Goal: Find specific page/section: Find specific page/section

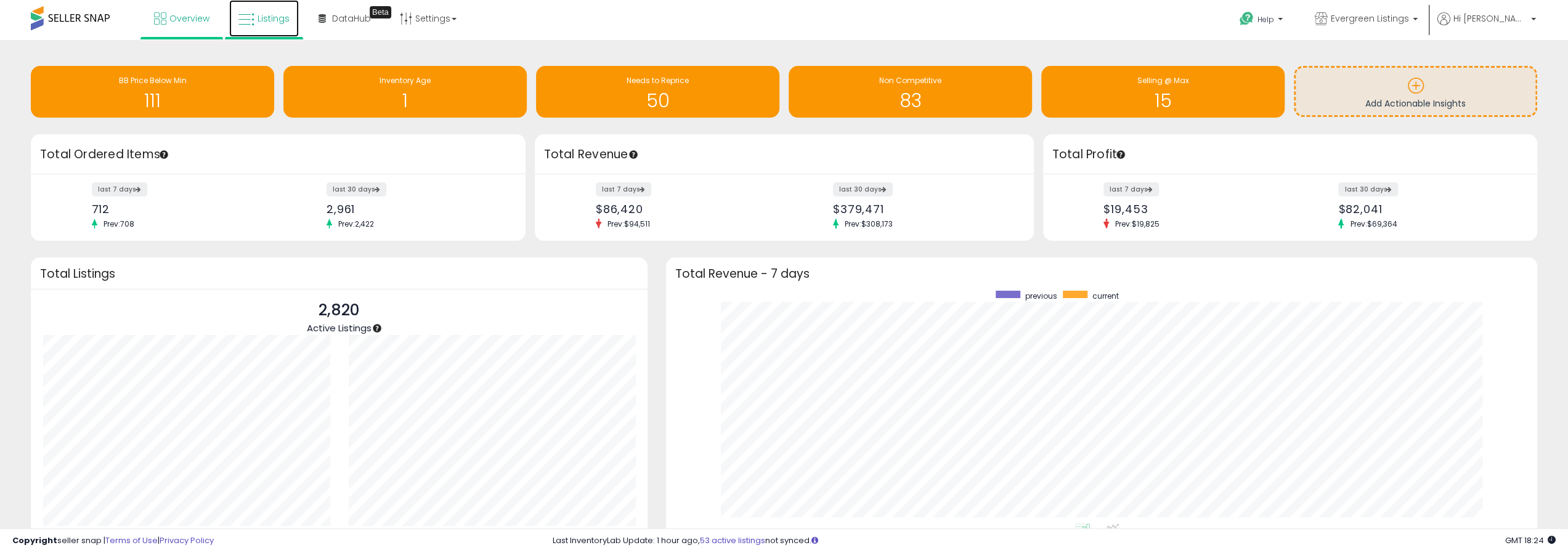
click at [260, 20] on span "Listings" at bounding box center [273, 19] width 32 height 13
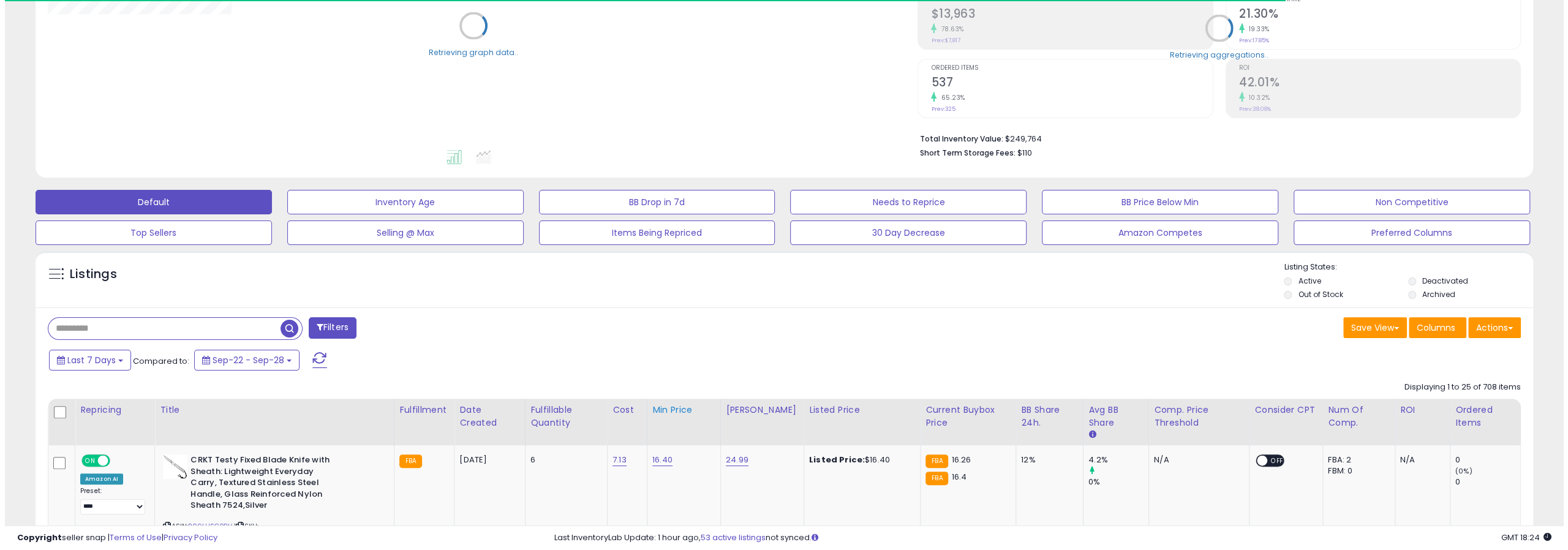
scroll to position [245, 0]
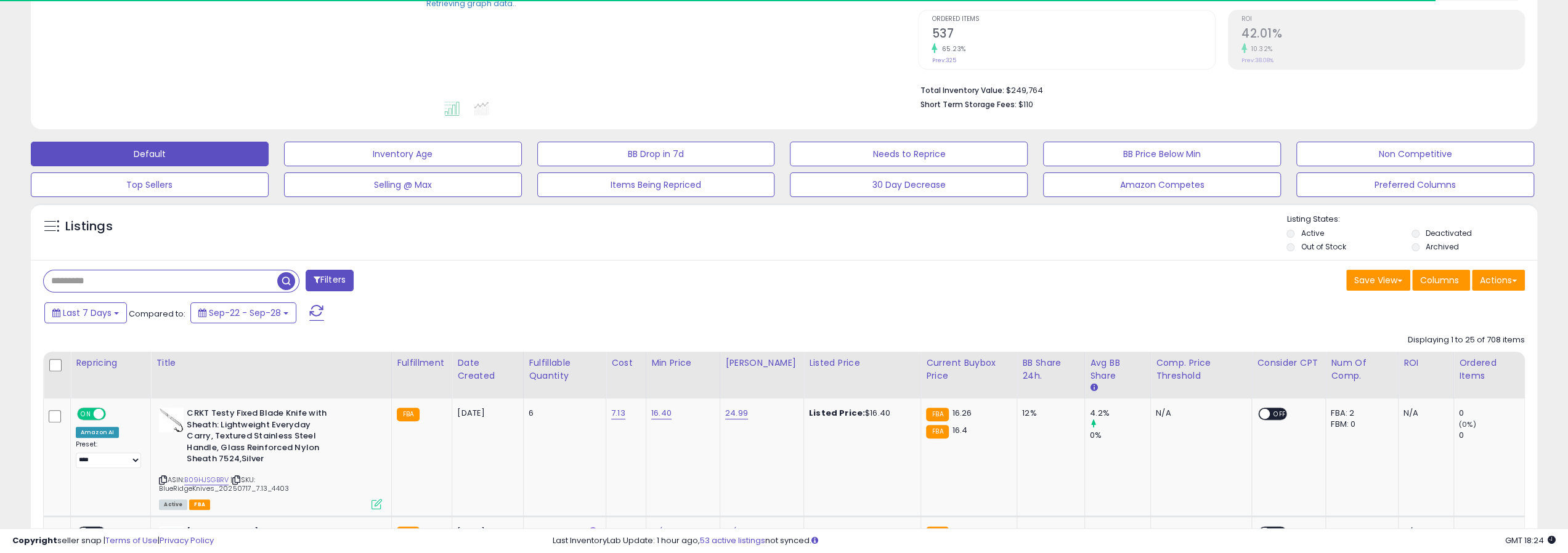
click at [345, 282] on button "Filters" at bounding box center [329, 281] width 48 height 22
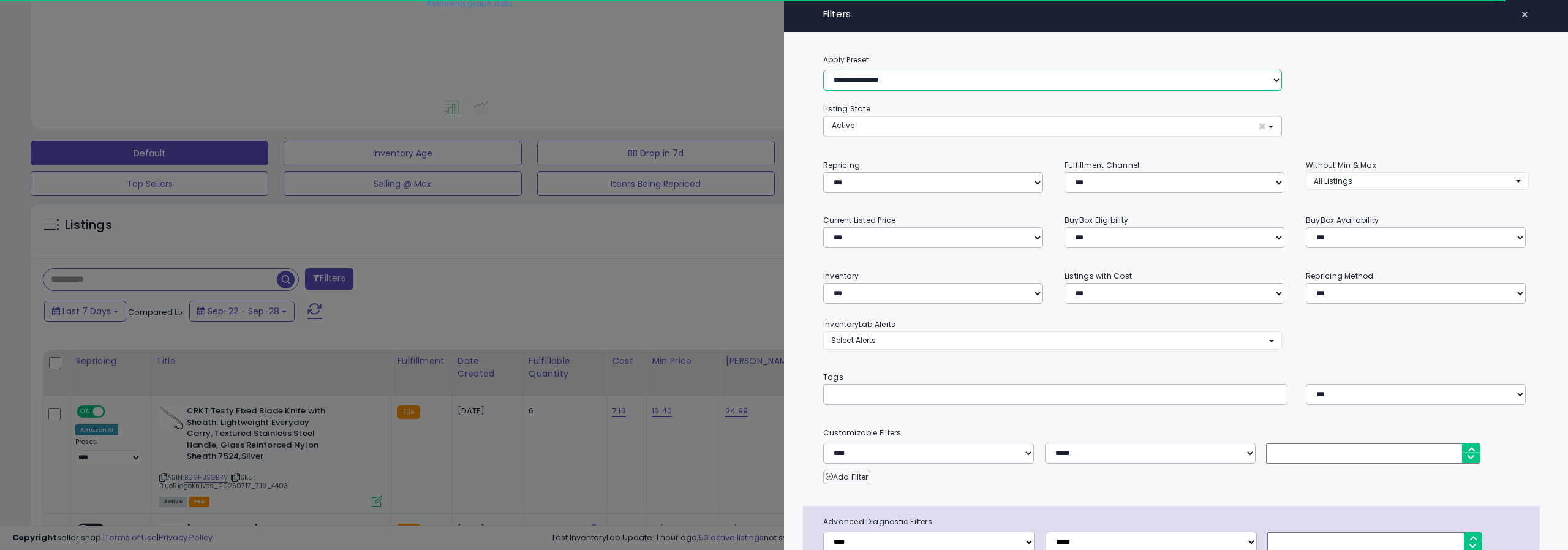
click at [961, 71] on select "**********" at bounding box center [1052, 80] width 458 height 21
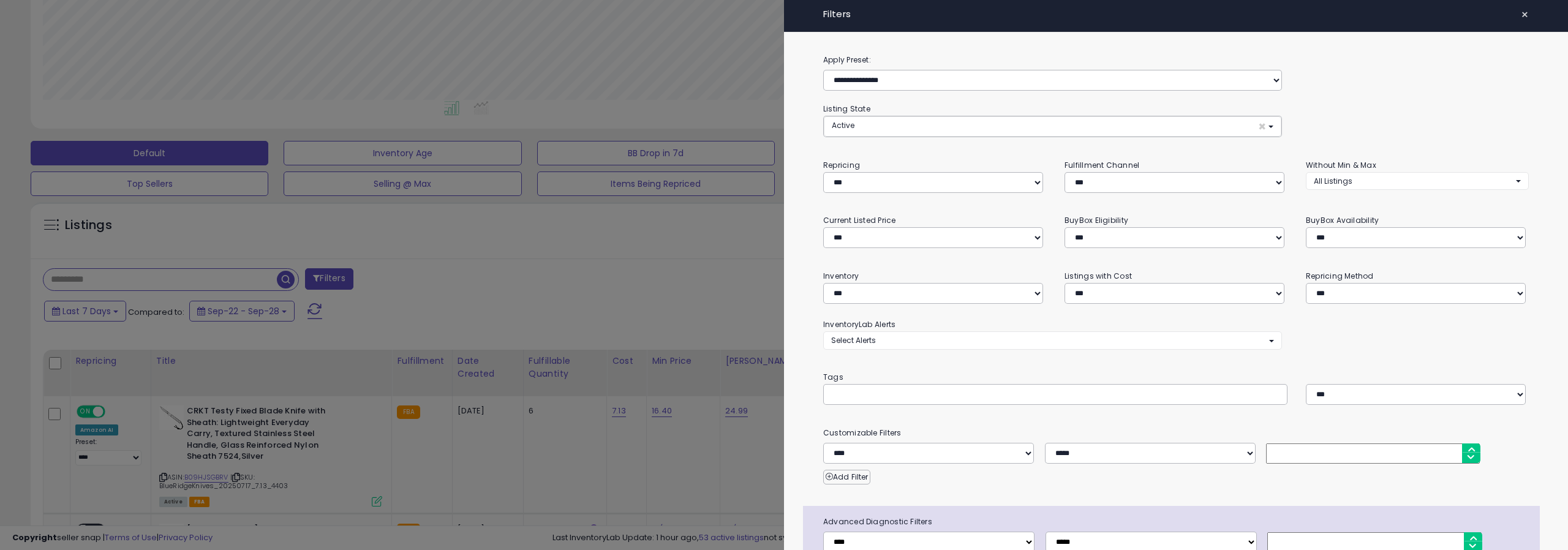
click at [670, 239] on div at bounding box center [784, 275] width 1568 height 550
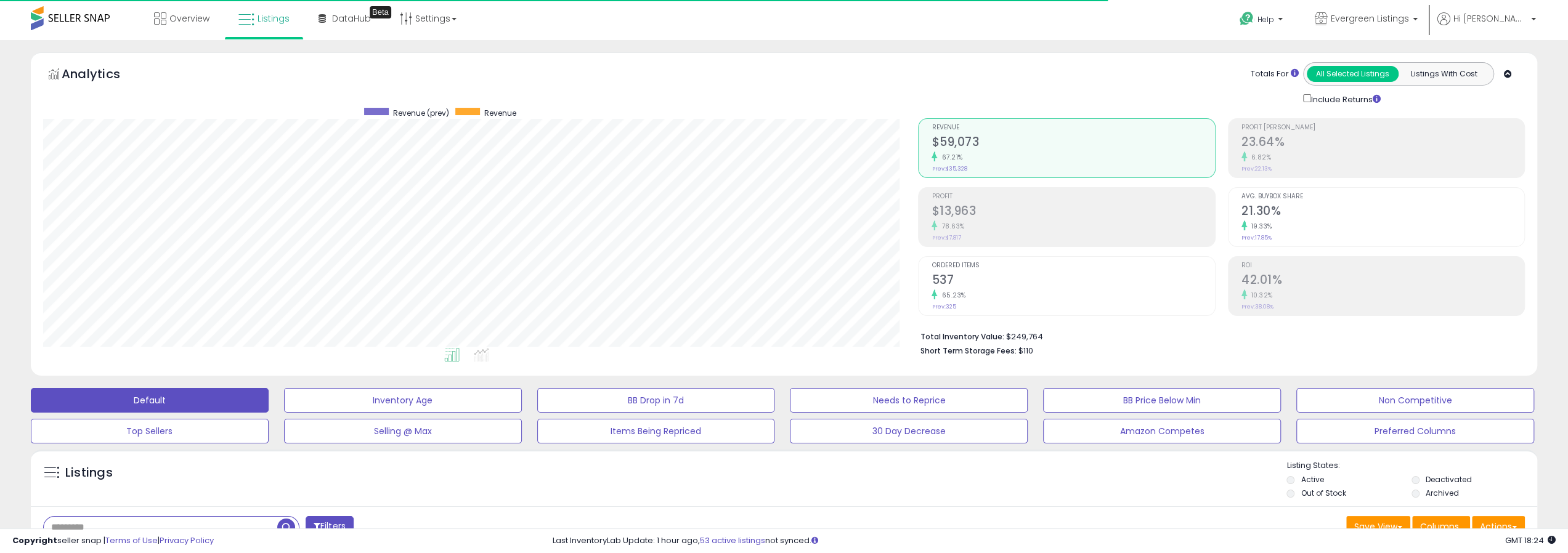
scroll to position [253, 875]
